Goal: Task Accomplishment & Management: Manage account settings

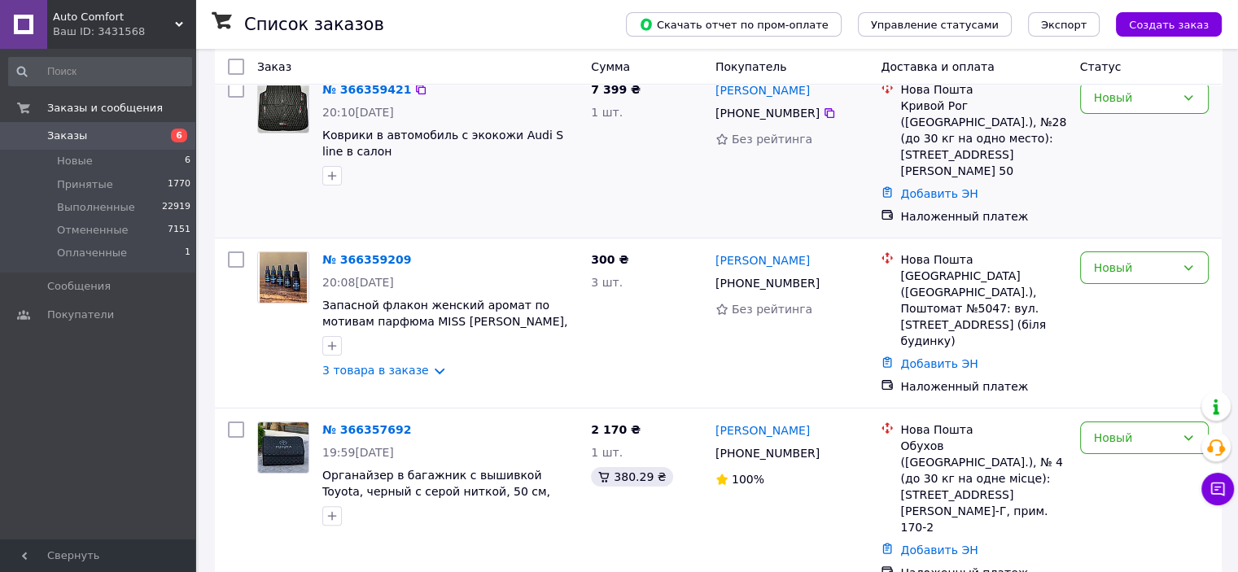
scroll to position [277, 0]
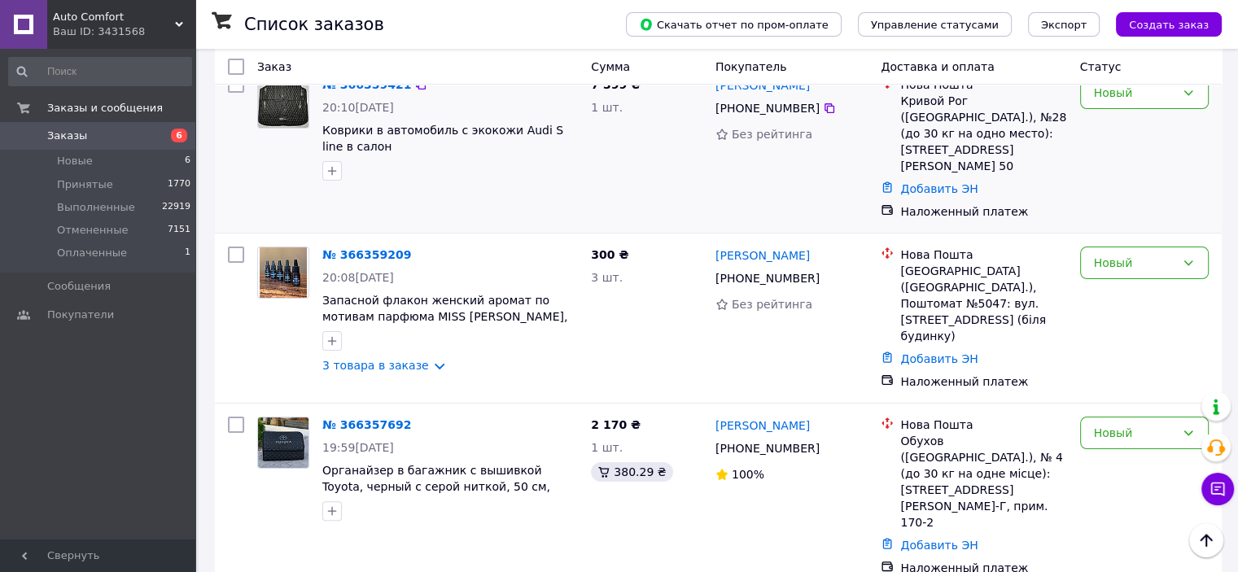
click at [362, 464] on span "Органайзер в багажник с вышивкой Toyota, черный с серой ниткой, 50 см, автомоби…" at bounding box center [436, 487] width 228 height 46
click at [358, 418] on link "№ 366357692" at bounding box center [366, 424] width 89 height 13
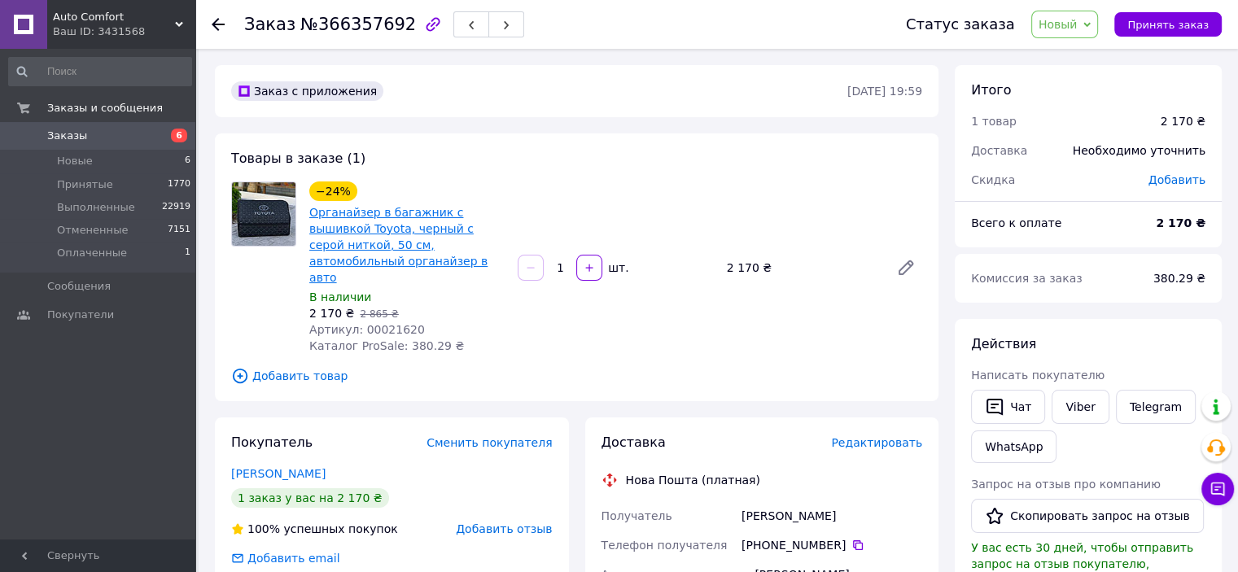
click at [419, 218] on link "Органайзер в багажник с вышивкой Toyota, черный с серой ниткой, 50 см, автомоби…" at bounding box center [398, 245] width 178 height 78
click at [221, 23] on use at bounding box center [218, 24] width 13 height 13
click at [218, 23] on use at bounding box center [218, 24] width 13 height 13
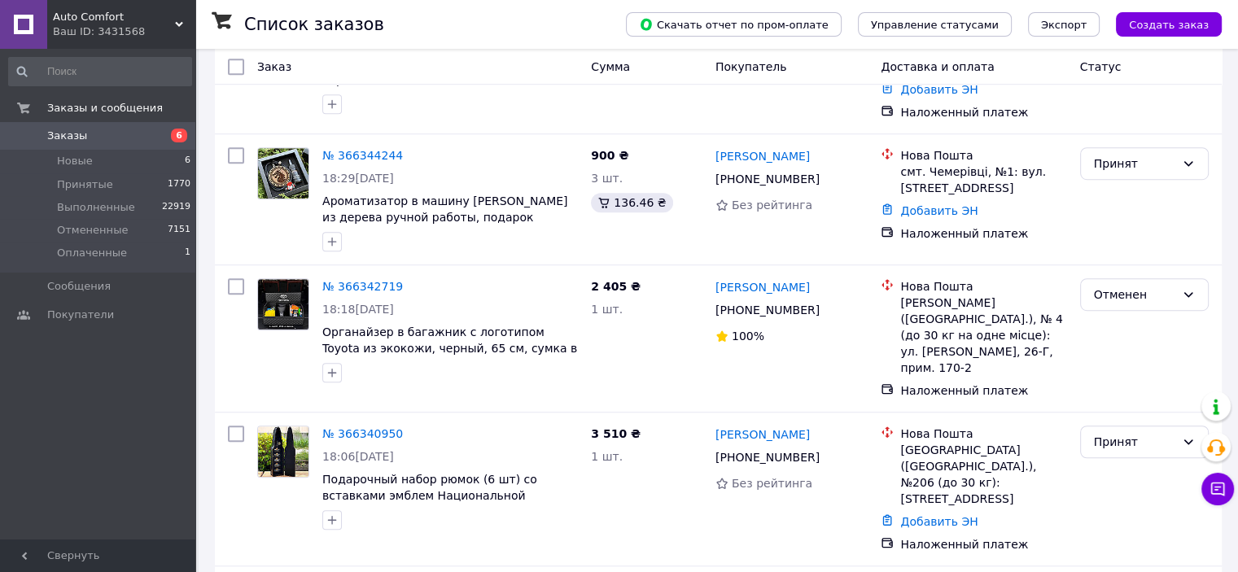
scroll to position [1009, 0]
click at [282, 278] on img at bounding box center [283, 303] width 50 height 50
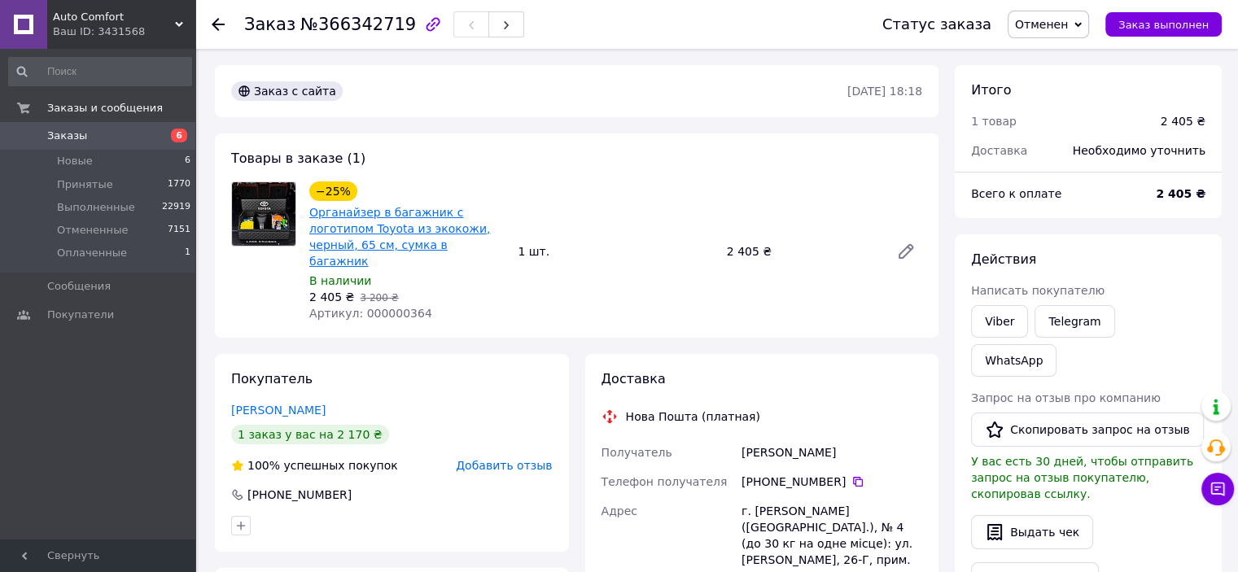
click at [345, 220] on link "Органайзер в багажник с логотипом Toyota из экокожи, черный, 65 см, сумка в баг…" at bounding box center [399, 237] width 181 height 62
click at [420, 225] on link "Органайзер в багажник с логотипом Toyota из экокожи, черный, 65 см, сумка в баг…" at bounding box center [399, 237] width 181 height 62
click at [214, 19] on icon at bounding box center [218, 24] width 13 height 13
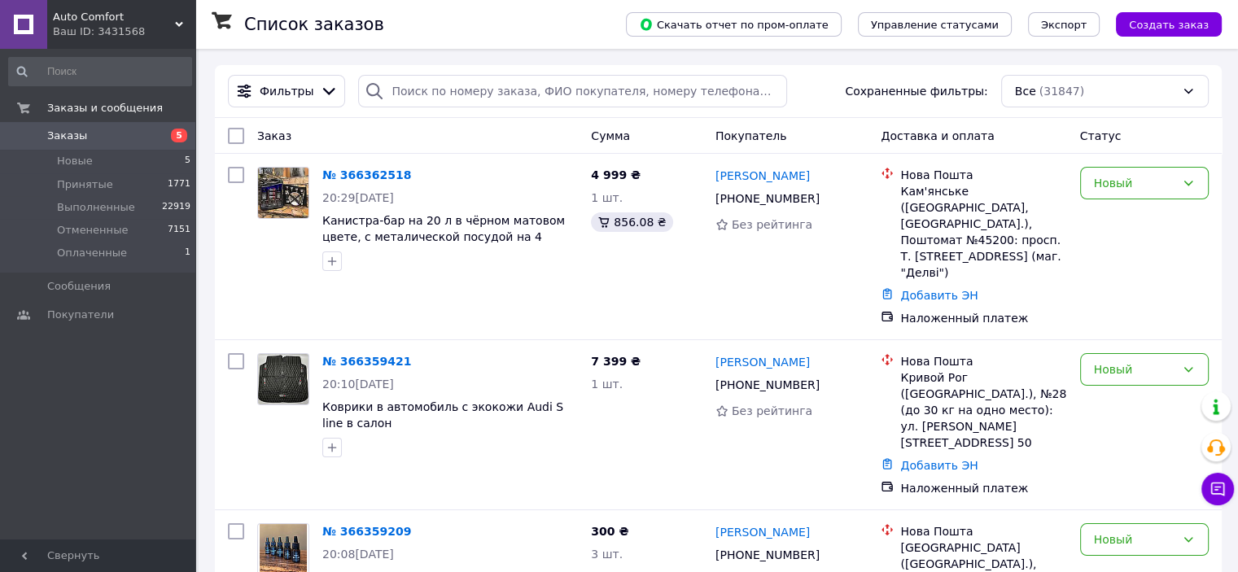
click at [184, 133] on span "5" at bounding box center [179, 136] width 16 height 14
click at [166, 166] on li "Новые 5" at bounding box center [100, 161] width 200 height 23
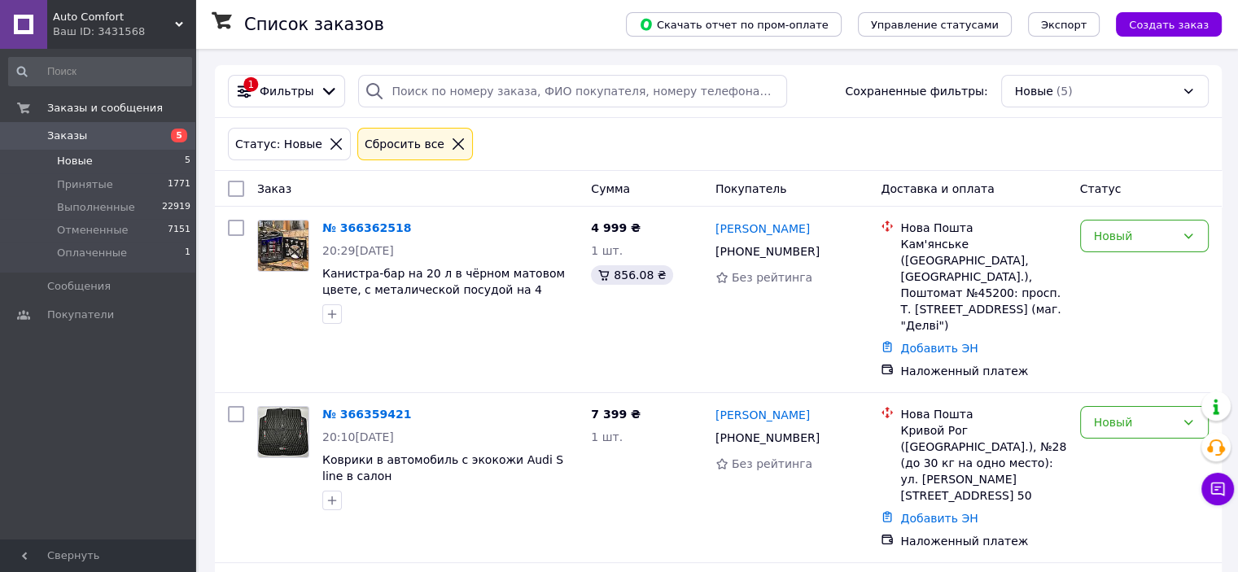
click at [453, 146] on icon at bounding box center [458, 143] width 11 height 11
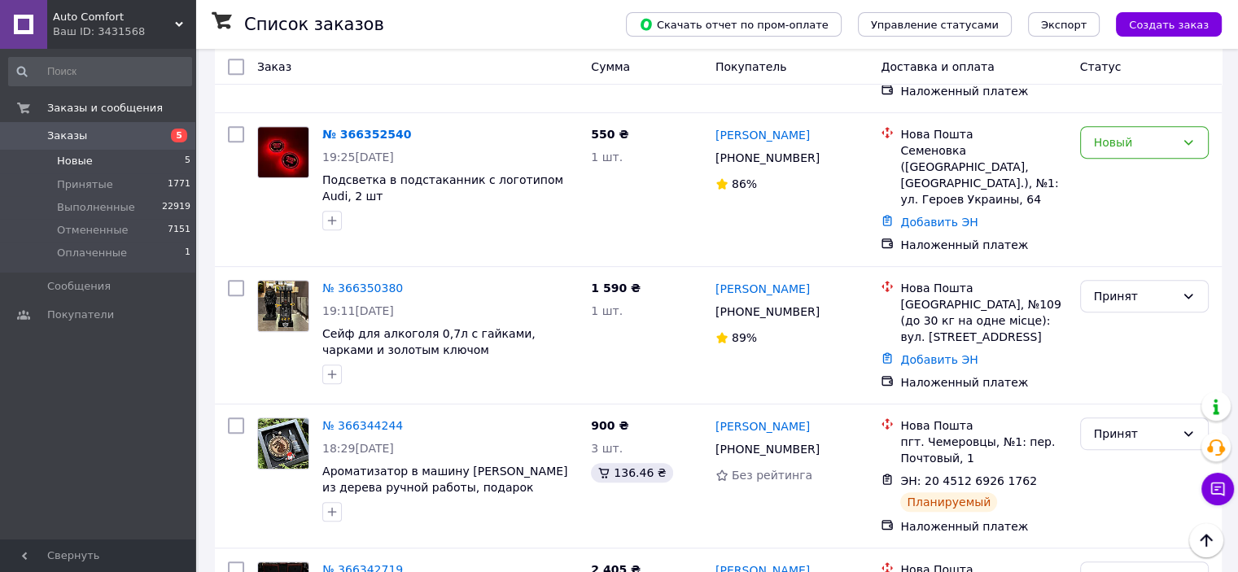
scroll to position [738, 0]
click at [446, 415] on div "№ 366344244" at bounding box center [450, 425] width 259 height 20
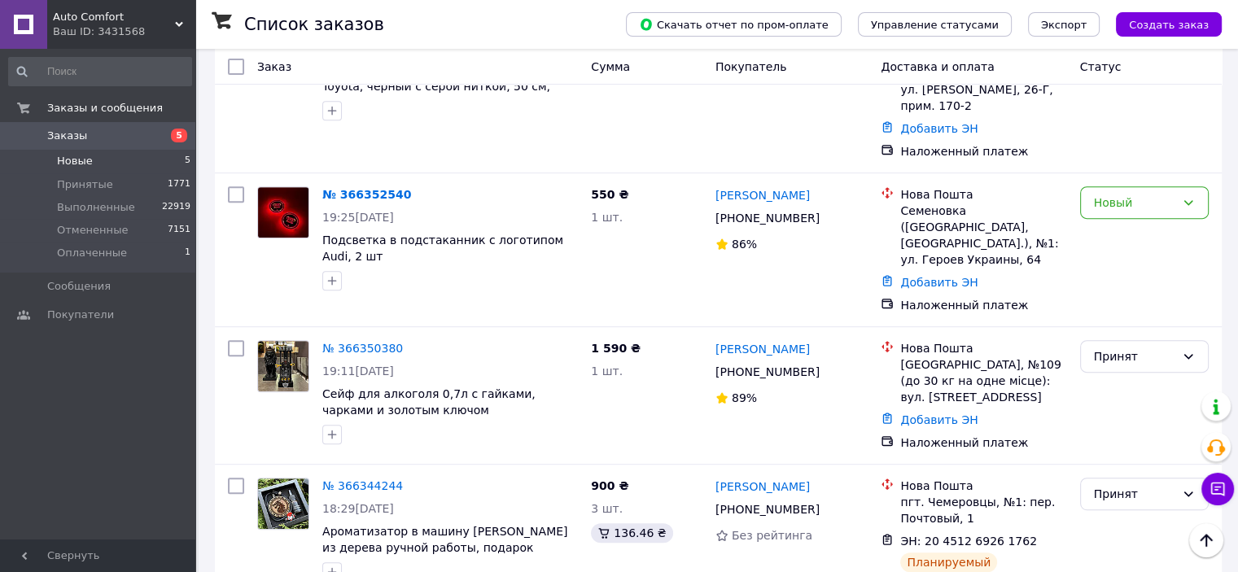
scroll to position [676, 0]
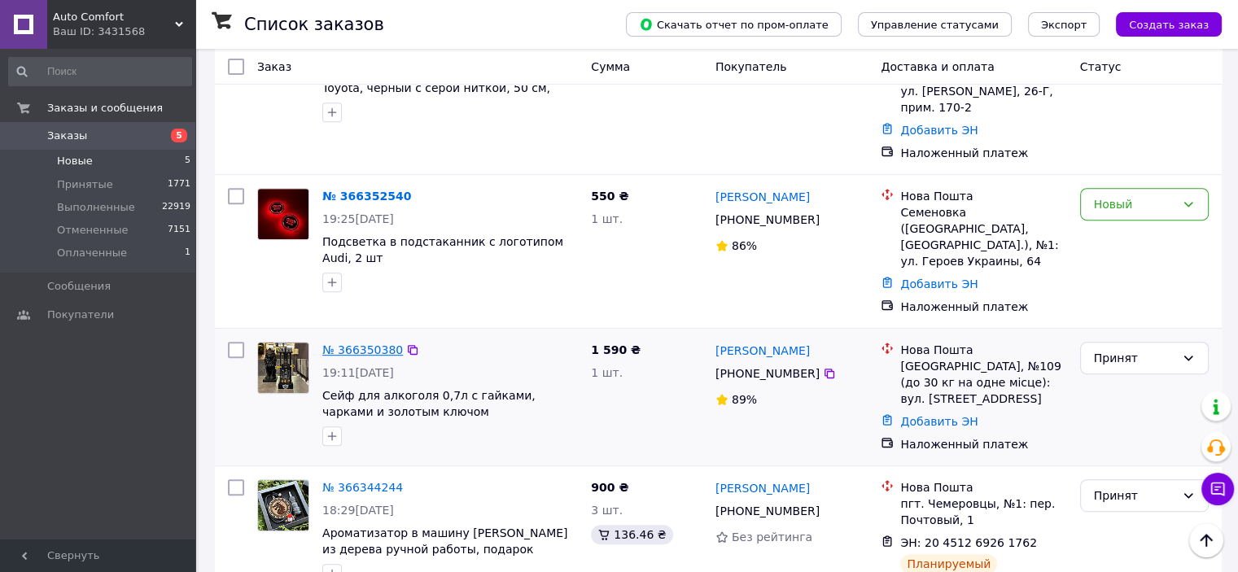
click at [367, 344] on link "№ 366350380" at bounding box center [362, 350] width 81 height 13
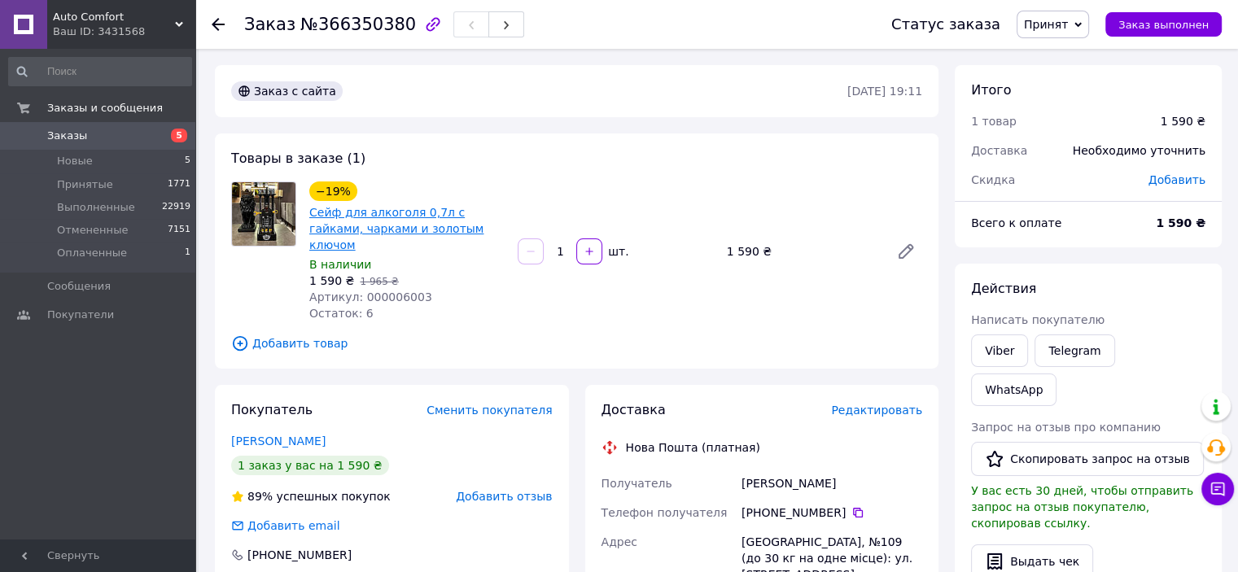
click at [356, 218] on link "Сейф для алкоголя 0,7л с гайками, чарками и золотым ключом" at bounding box center [396, 229] width 174 height 46
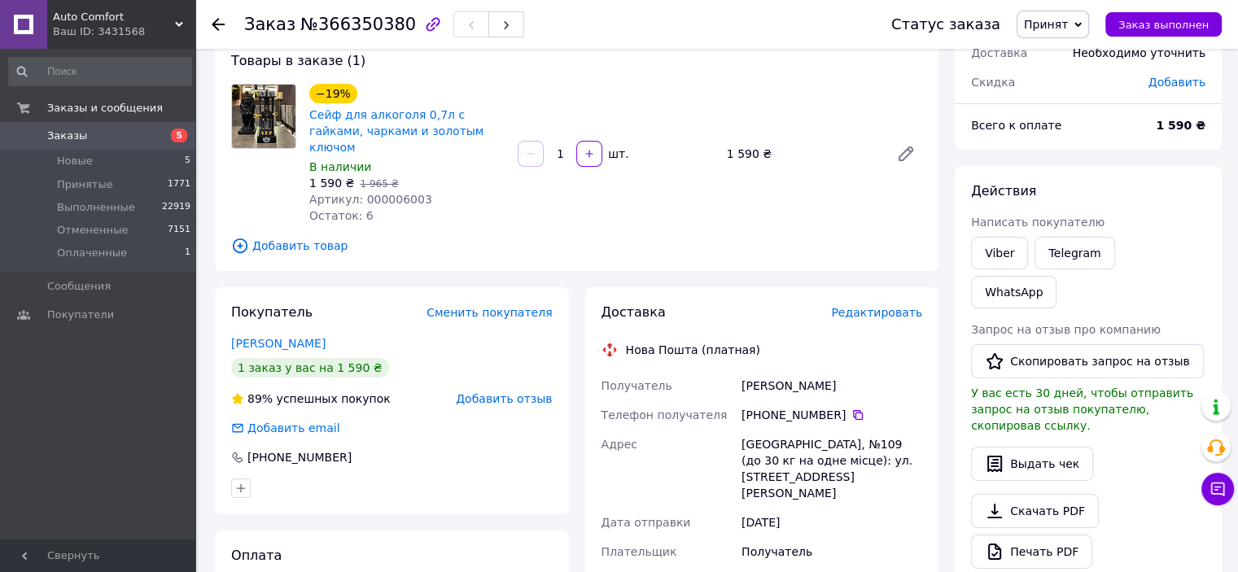
scroll to position [99, 0]
click at [1064, 256] on link "Telegram" at bounding box center [1075, 251] width 80 height 33
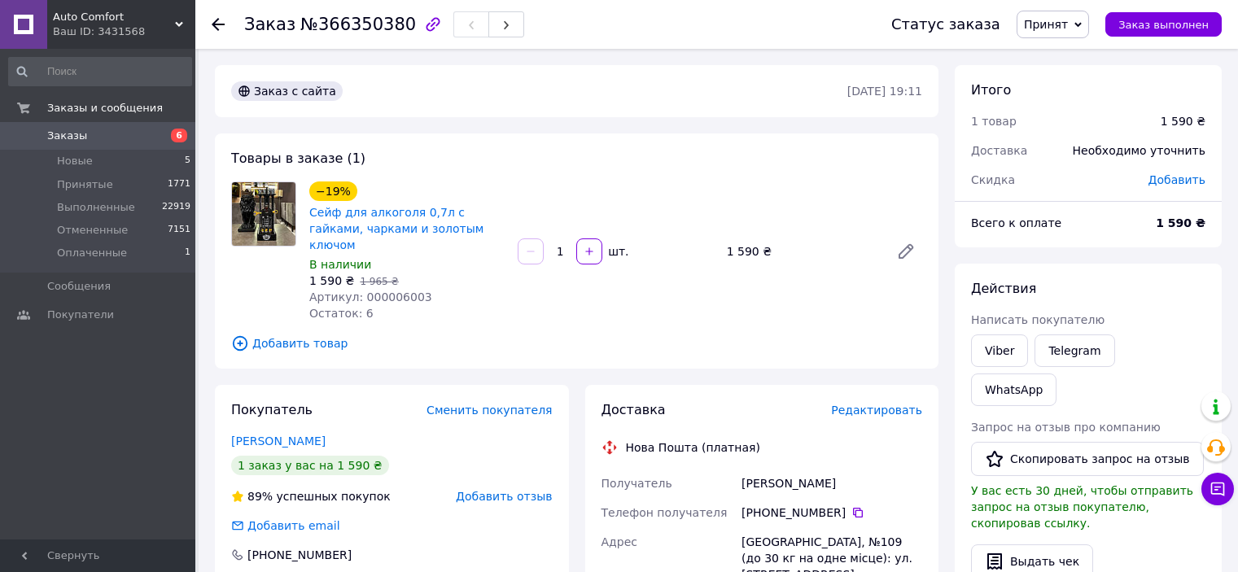
scroll to position [99, 0]
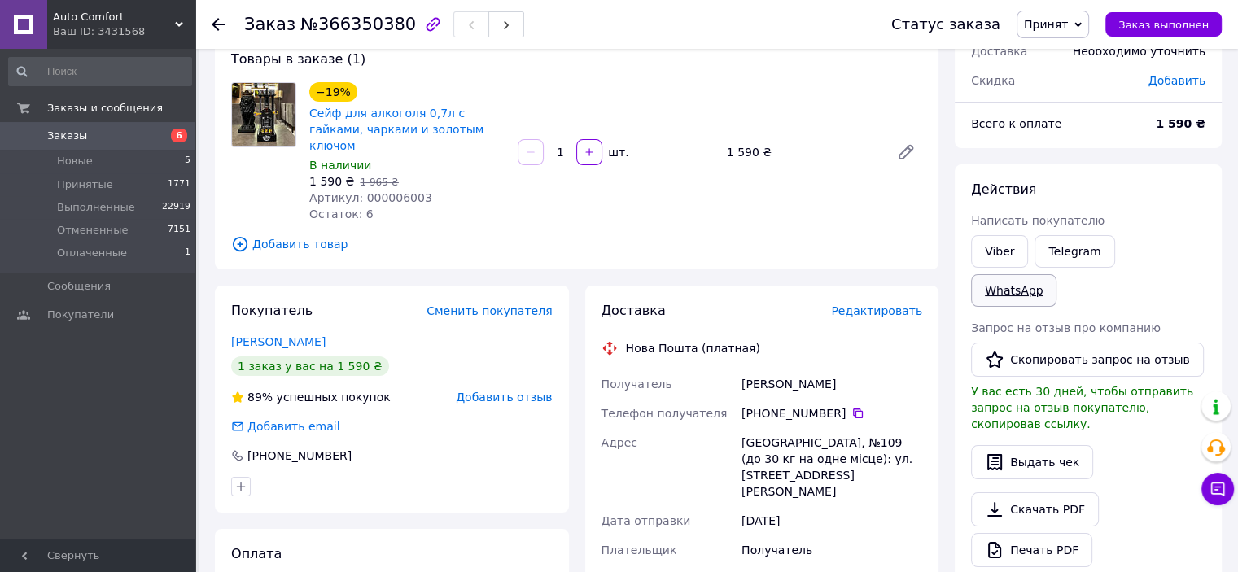
click at [1057, 274] on link "WhatsApp" at bounding box center [1013, 290] width 85 height 33
